Goal: Information Seeking & Learning: Learn about a topic

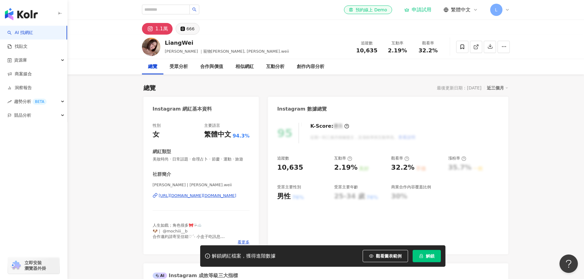
click at [192, 28] on div "666" at bounding box center [190, 29] width 8 height 9
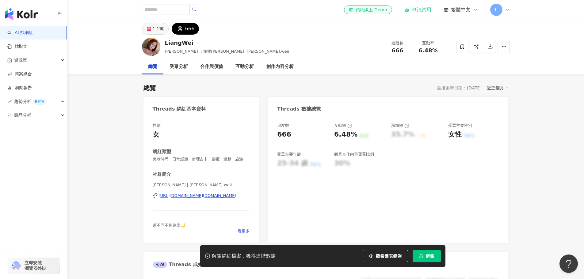
click at [154, 29] on div "1.1萬" at bounding box center [158, 29] width 11 height 9
click at [150, 29] on icon at bounding box center [149, 29] width 2 height 2
